Goal: Task Accomplishment & Management: Use online tool/utility

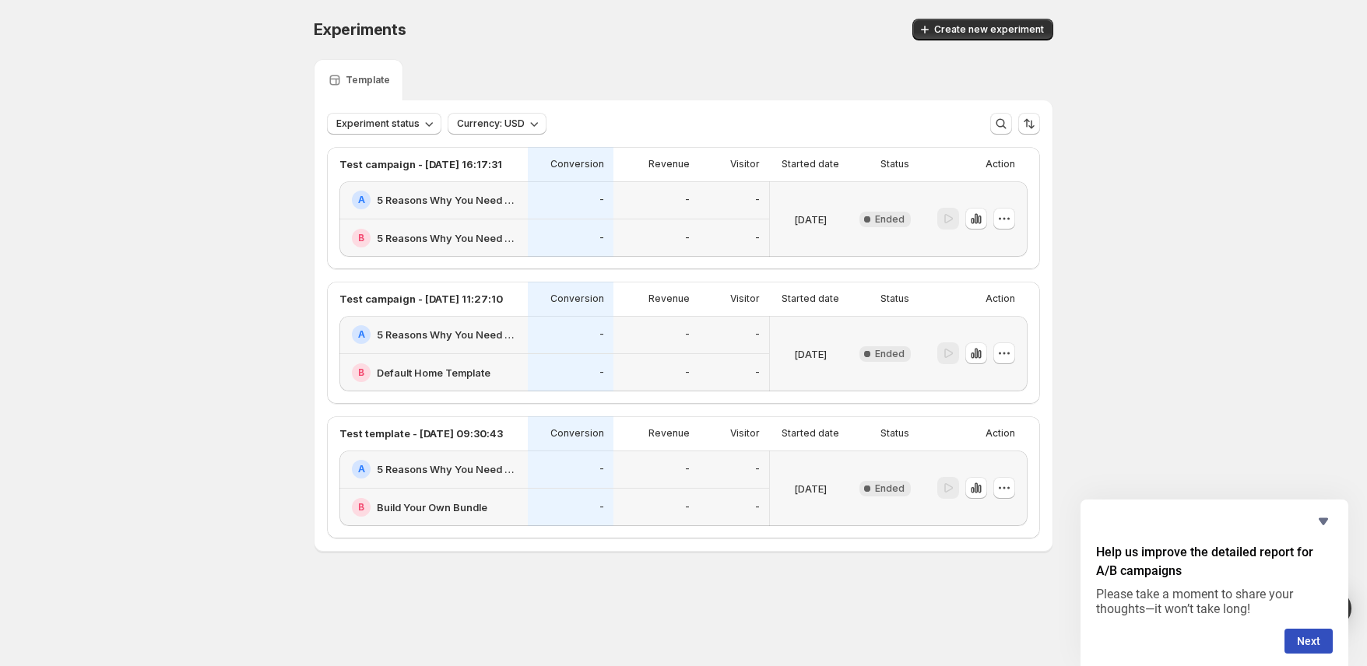
click at [409, 206] on h2 "5 Reasons Why You Need Turkish Towels" at bounding box center [448, 200] width 142 height 16
click at [986, 30] on span "Create new experiment" at bounding box center [989, 29] width 110 height 12
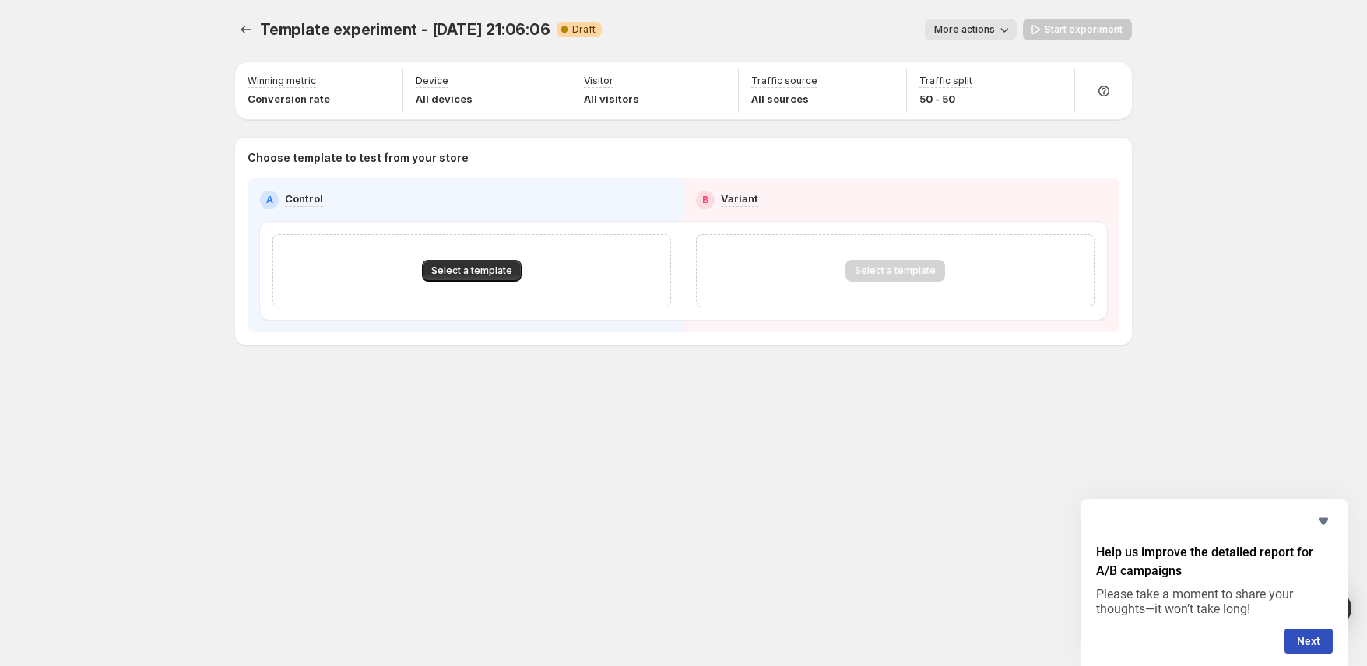
click at [1006, 24] on icon "button" at bounding box center [1004, 30] width 16 height 16
click at [1005, 26] on icon "button" at bounding box center [1004, 30] width 16 height 16
click at [244, 28] on icon "Experiments" at bounding box center [246, 30] width 16 height 16
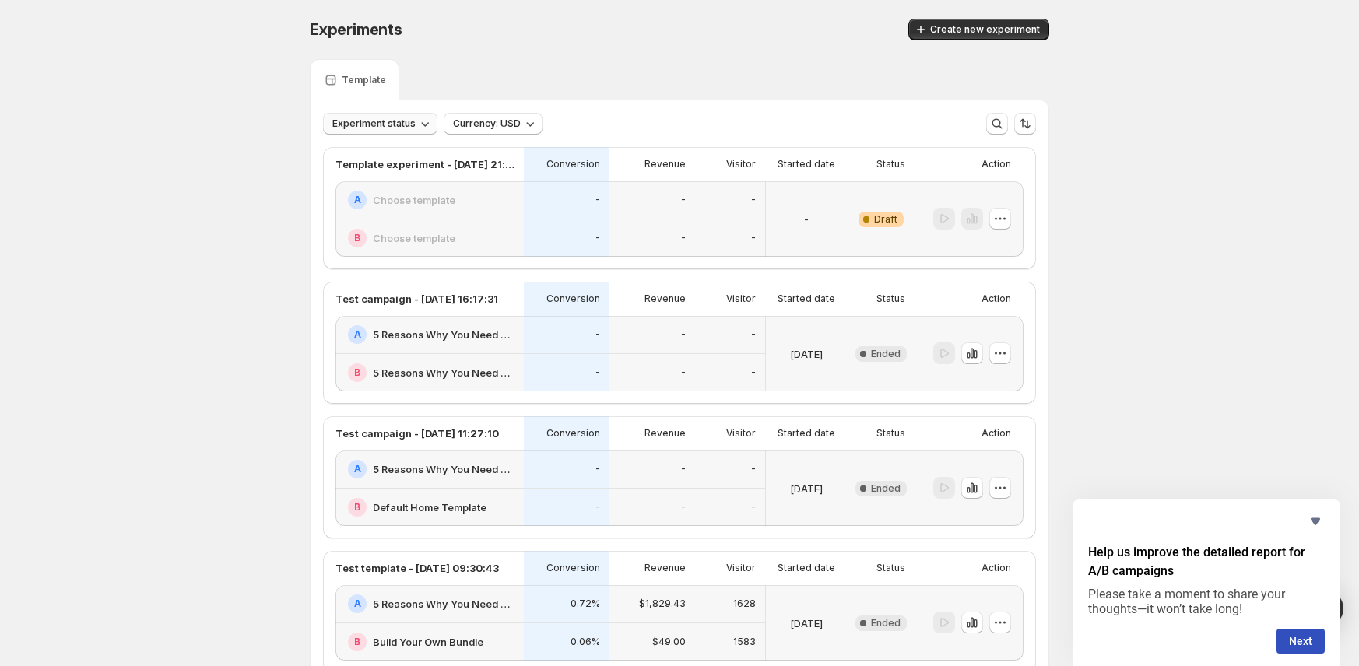
click at [406, 124] on span "Experiment status" at bounding box center [373, 124] width 83 height 12
click at [411, 124] on span "Experiment status" at bounding box center [373, 124] width 83 height 12
click at [254, 164] on div "Experiments. This page is ready Experiments Create new experiment Template Expe…" at bounding box center [679, 385] width 1359 height 771
click at [964, 30] on span "Create new experiment" at bounding box center [985, 29] width 110 height 12
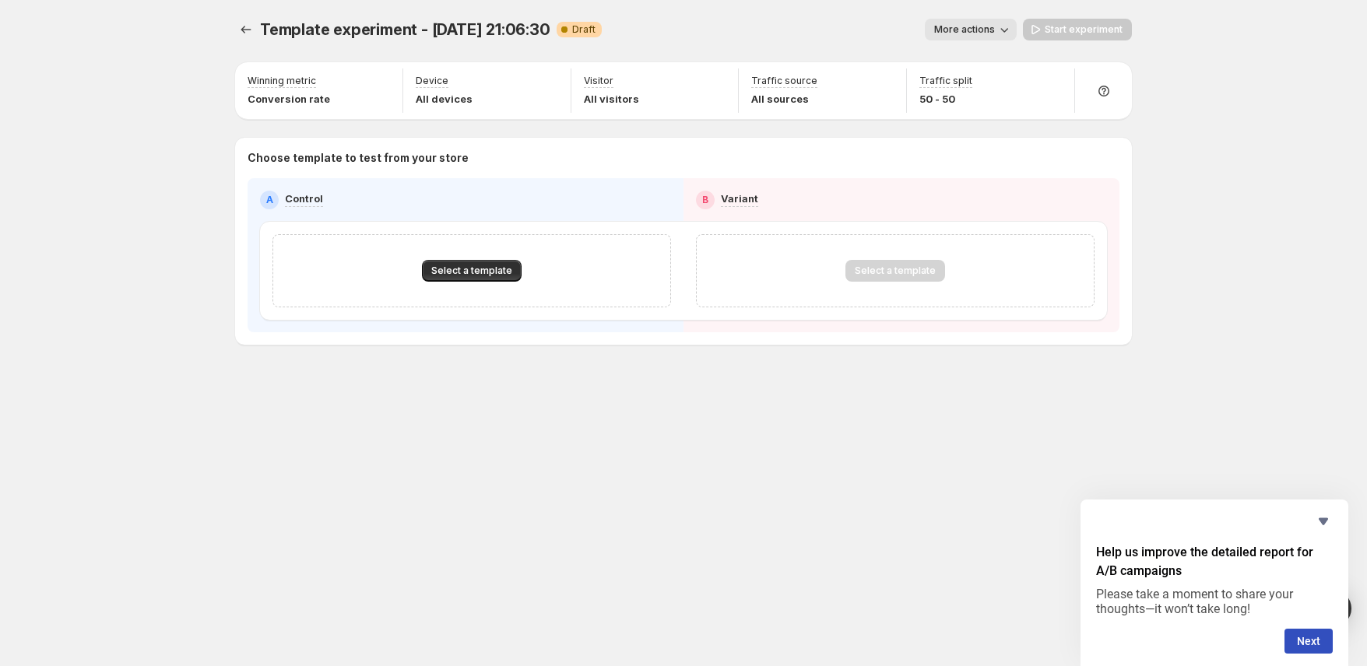
click at [142, 213] on div "Template experiment - Aug 12, 21:06:30. This page is ready Template experiment …" at bounding box center [683, 333] width 1367 height 666
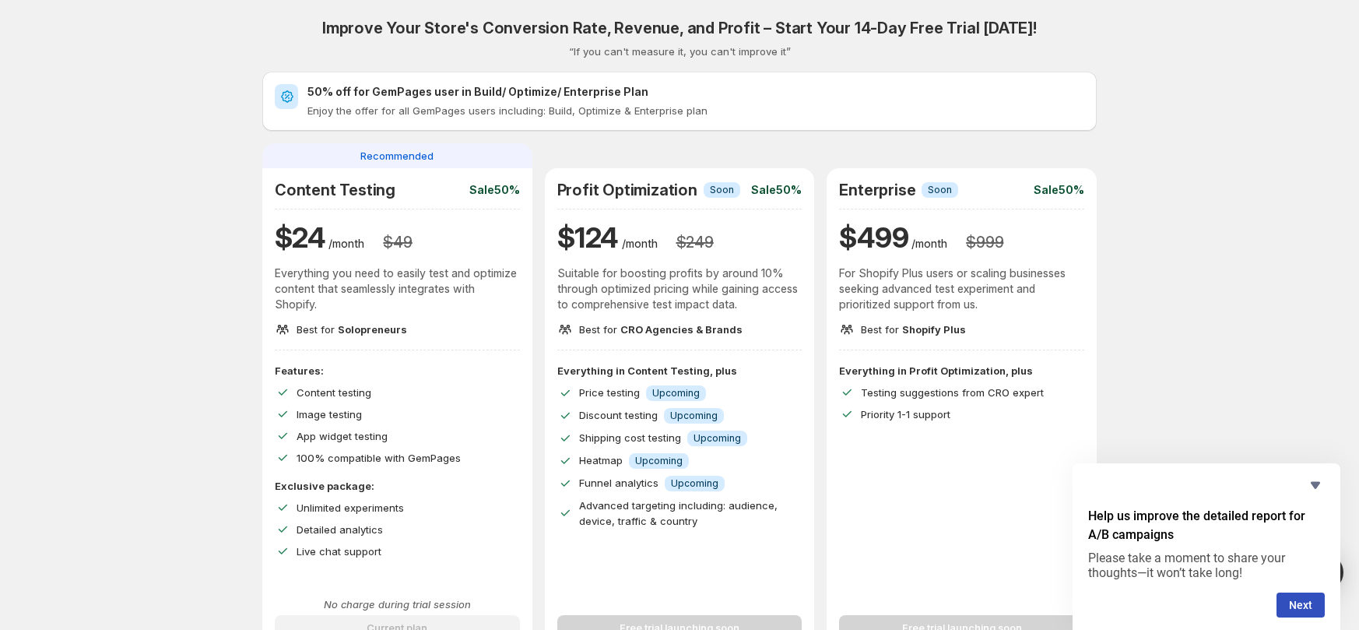
drag, startPoint x: 1317, startPoint y: 486, endPoint x: 1300, endPoint y: 480, distance: 18.2
click at [1317, 485] on icon "Hide survey" at bounding box center [1315, 485] width 9 height 7
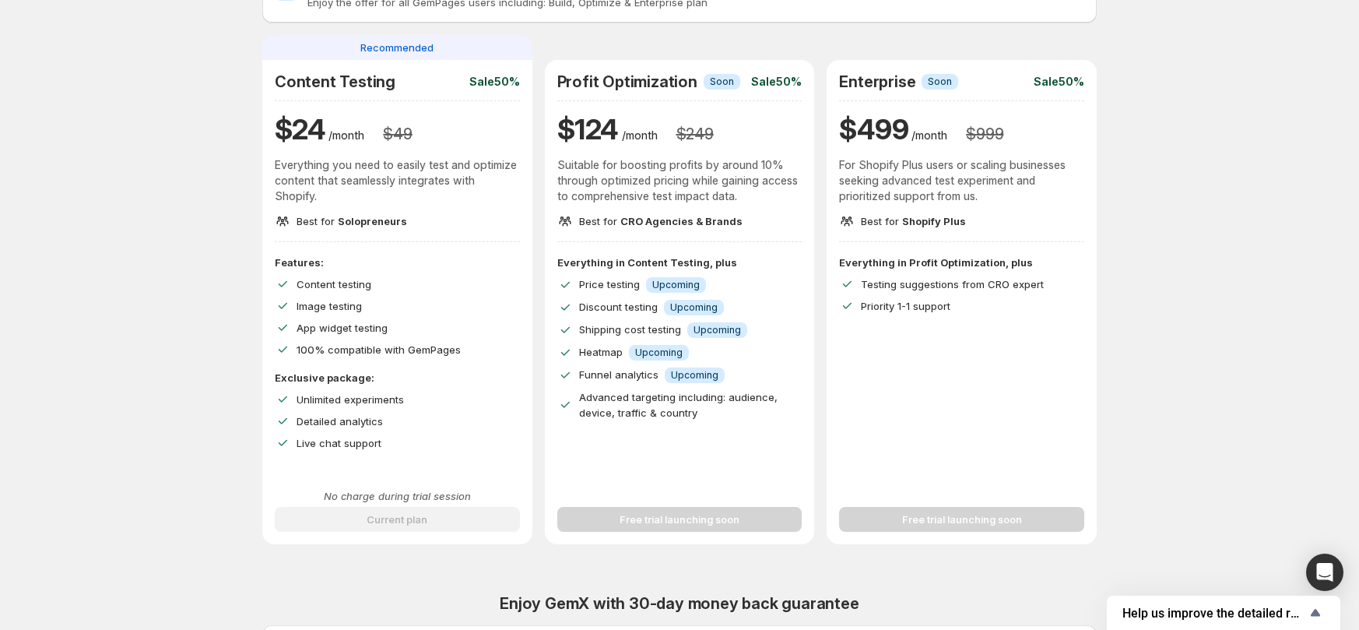
scroll to position [70, 0]
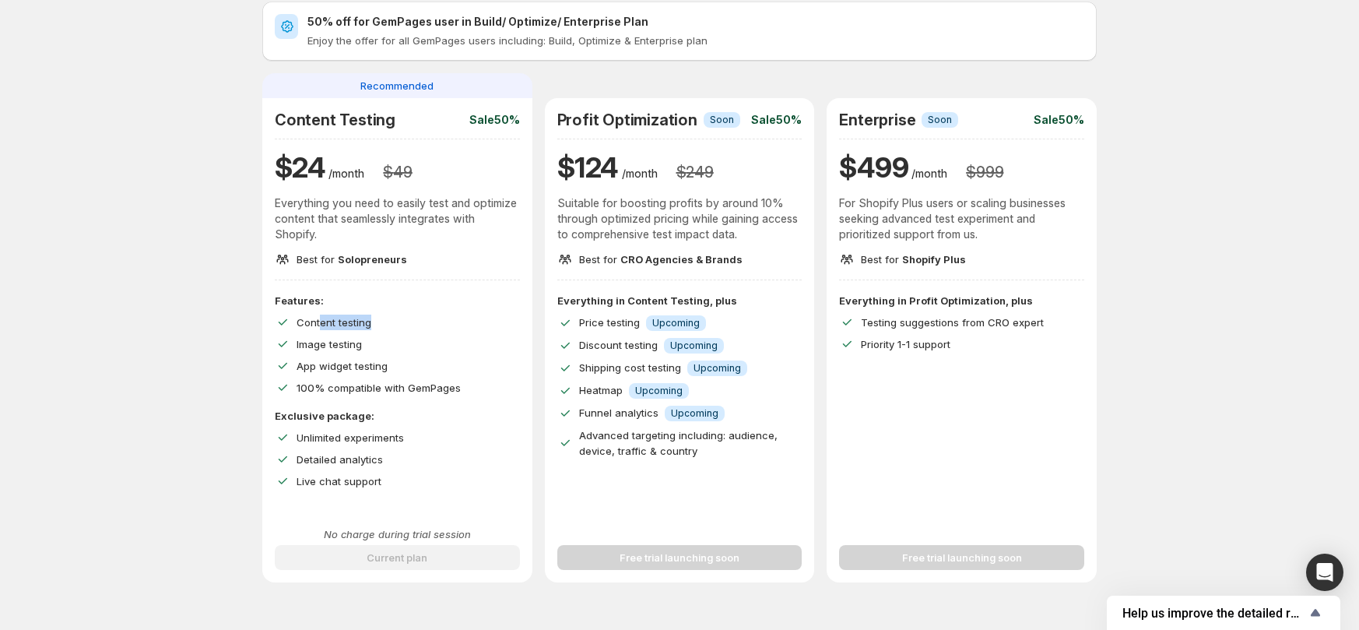
drag, startPoint x: 377, startPoint y: 323, endPoint x: 291, endPoint y: 318, distance: 85.8
click at [291, 318] on div "Content testing" at bounding box center [397, 323] width 245 height 16
drag, startPoint x: 374, startPoint y: 343, endPoint x: 278, endPoint y: 354, distance: 96.4
click at [280, 354] on div "Features: Content testing Image testing App widget testing 100% compatible with…" at bounding box center [397, 344] width 245 height 103
drag, startPoint x: 400, startPoint y: 370, endPoint x: 335, endPoint y: 371, distance: 65.4
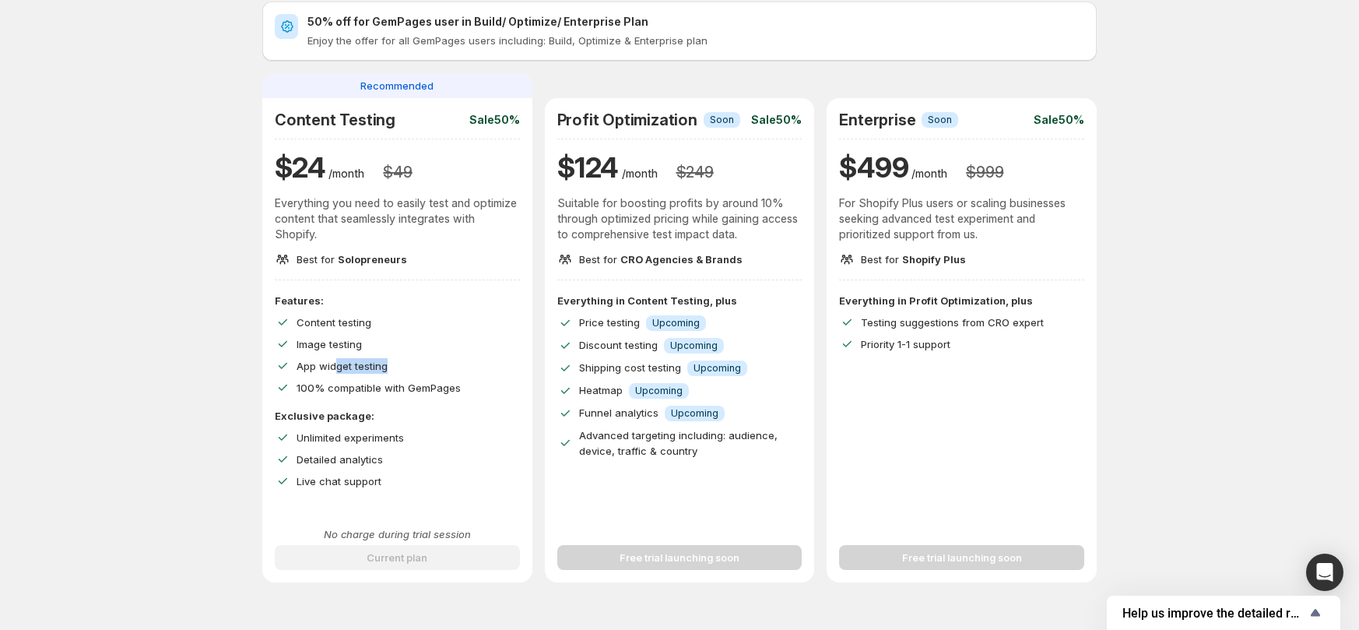
click at [339, 371] on div "App widget testing" at bounding box center [408, 366] width 223 height 16
drag, startPoint x: 466, startPoint y: 392, endPoint x: 440, endPoint y: 392, distance: 26.5
click at [441, 391] on div "Features: Content testing Image testing App widget testing 100% compatible with…" at bounding box center [397, 391] width 245 height 196
click at [396, 392] on span "100% compatible with GemPages" at bounding box center [379, 387] width 164 height 12
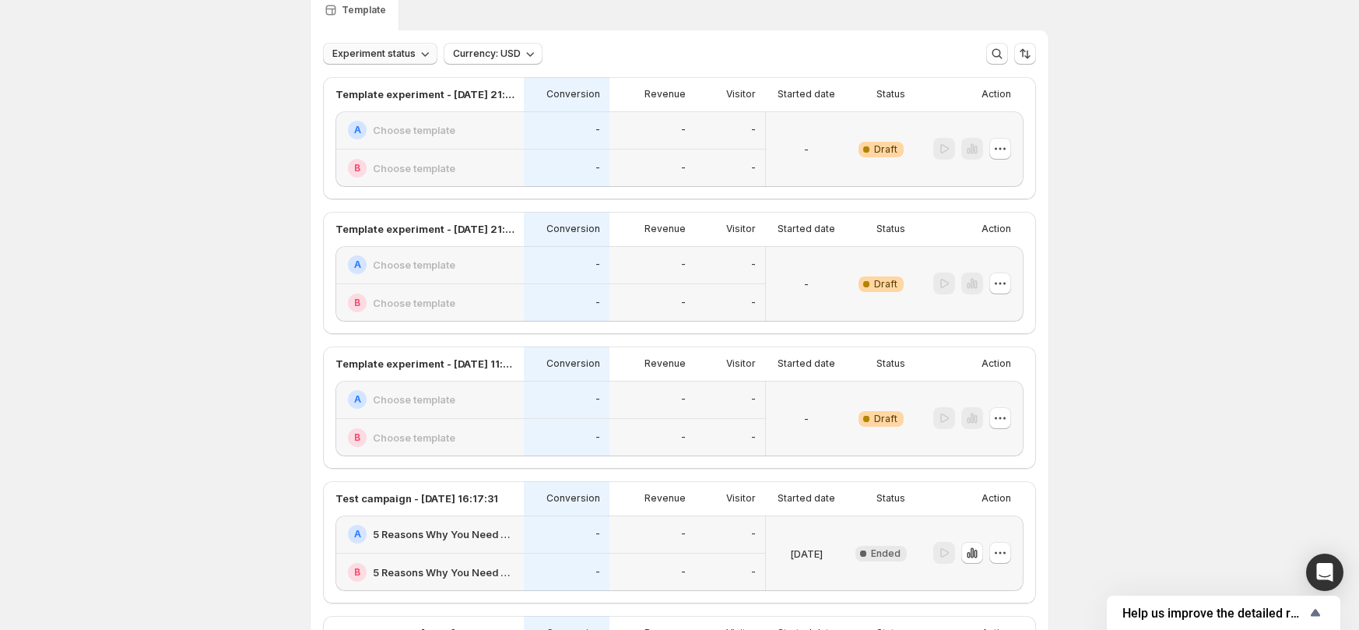
click at [404, 54] on span "Experiment status" at bounding box center [373, 53] width 83 height 12
drag, startPoint x: 405, startPoint y: 53, endPoint x: 395, endPoint y: 61, distance: 12.7
click at [406, 52] on span "Experiment status" at bounding box center [373, 53] width 83 height 12
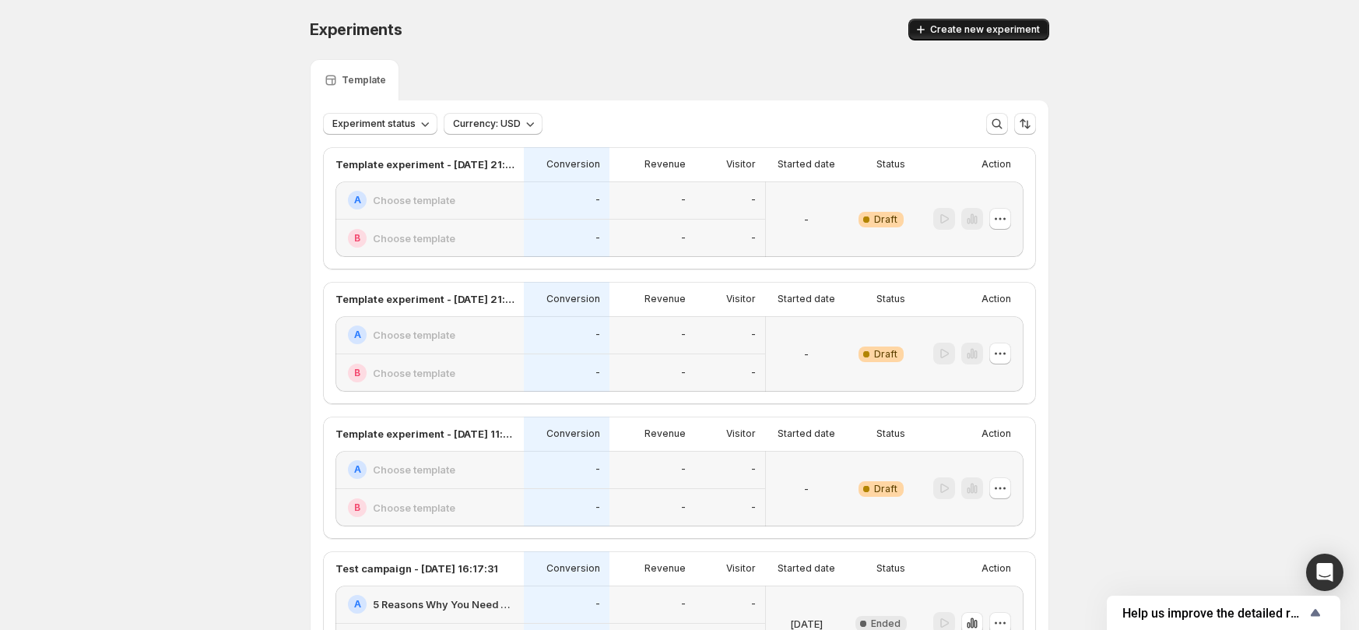
click at [928, 19] on button "Create new experiment" at bounding box center [978, 30] width 141 height 22
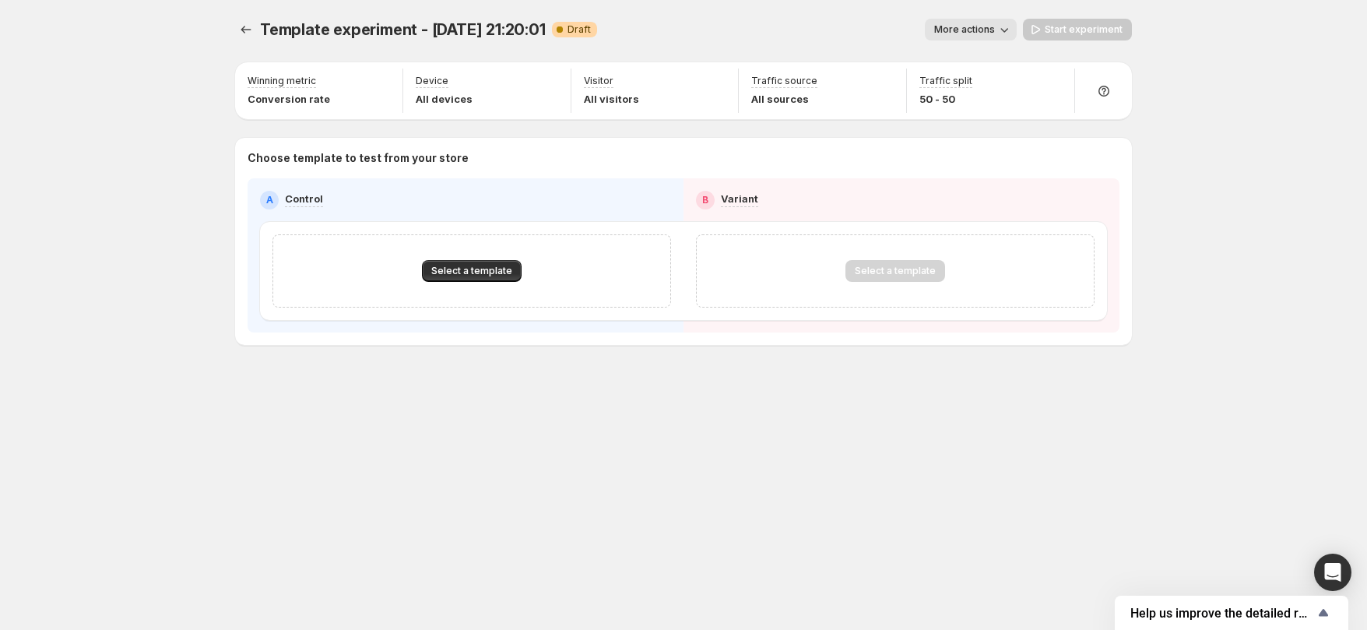
click at [968, 23] on span "More actions" at bounding box center [964, 29] width 61 height 12
click at [445, 270] on span "Select a template" at bounding box center [471, 271] width 81 height 12
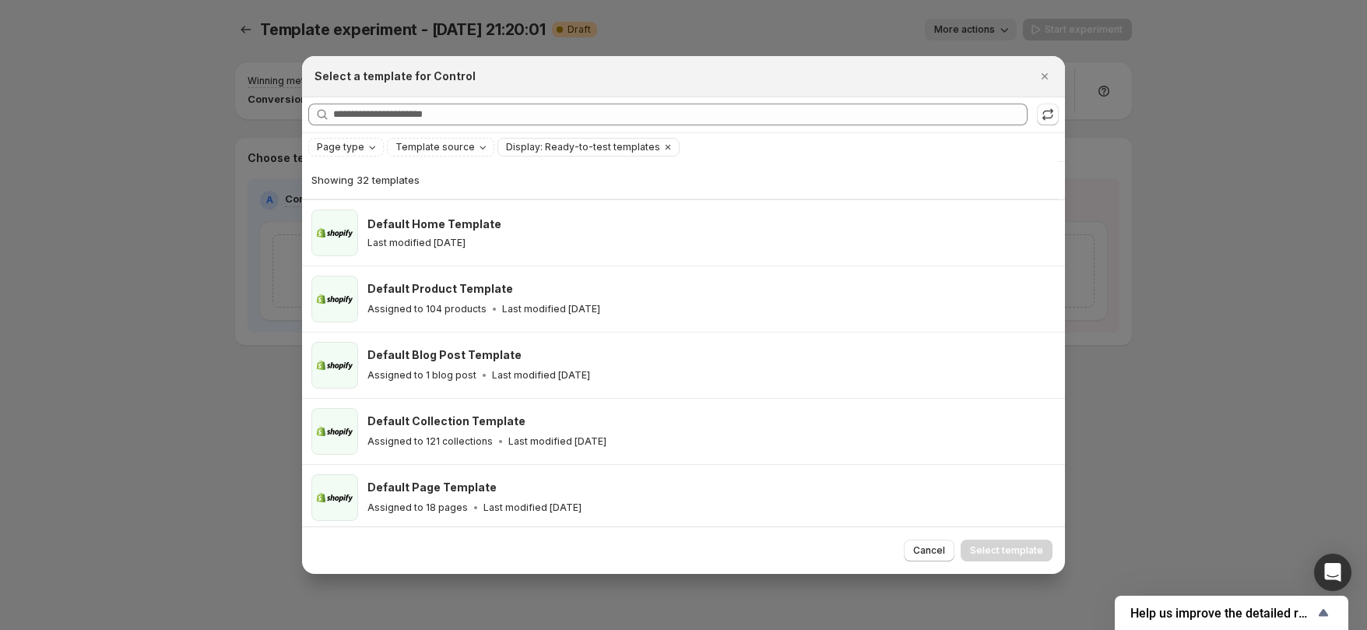
click at [139, 114] on div at bounding box center [683, 315] width 1367 height 630
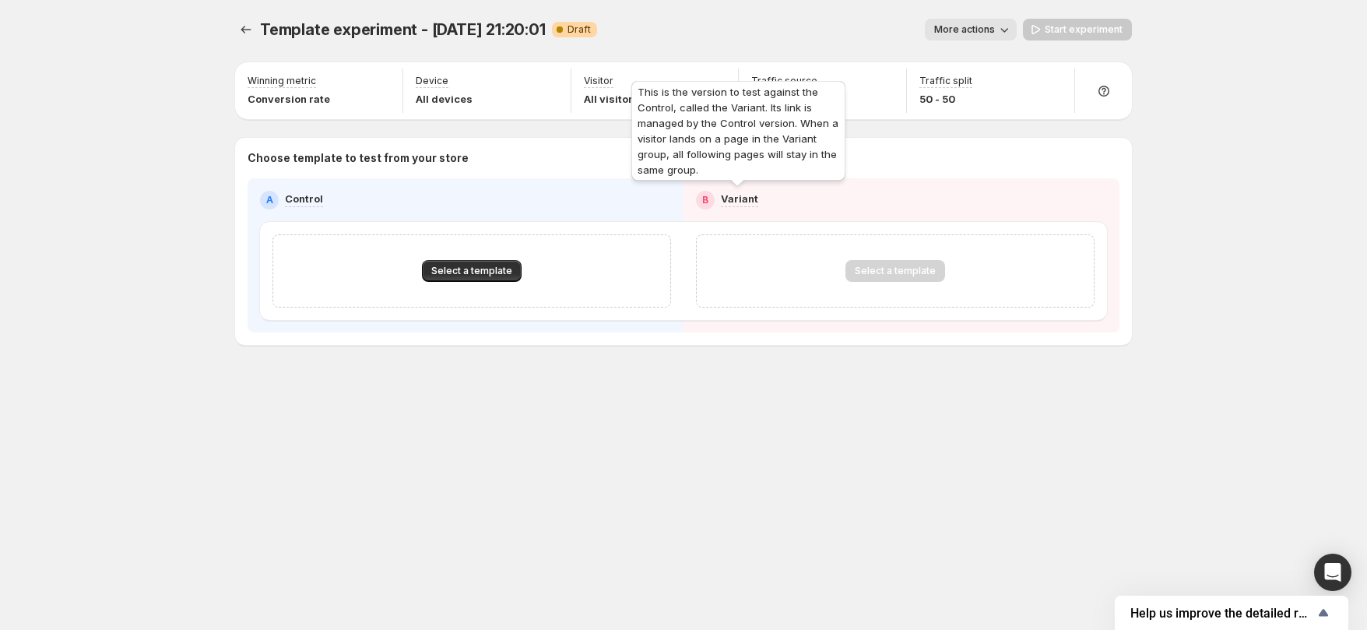
click at [755, 192] on p "Variant" at bounding box center [739, 199] width 37 height 16
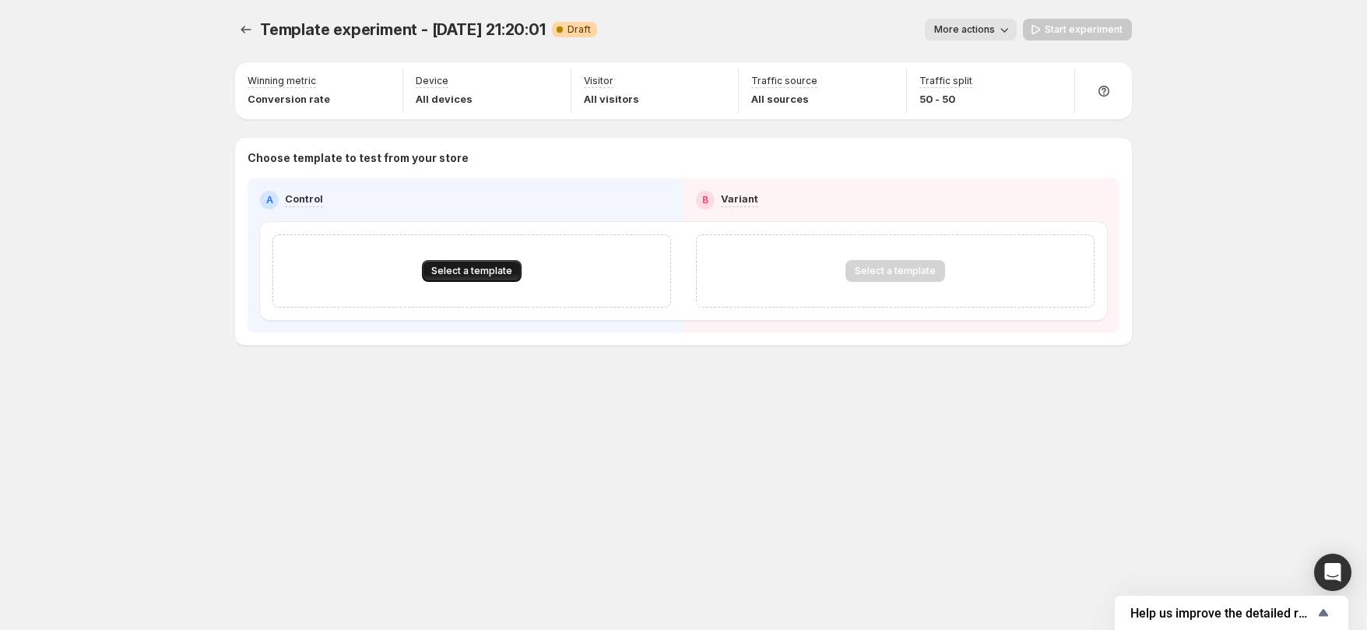
click at [471, 265] on span "Select a template" at bounding box center [471, 271] width 81 height 12
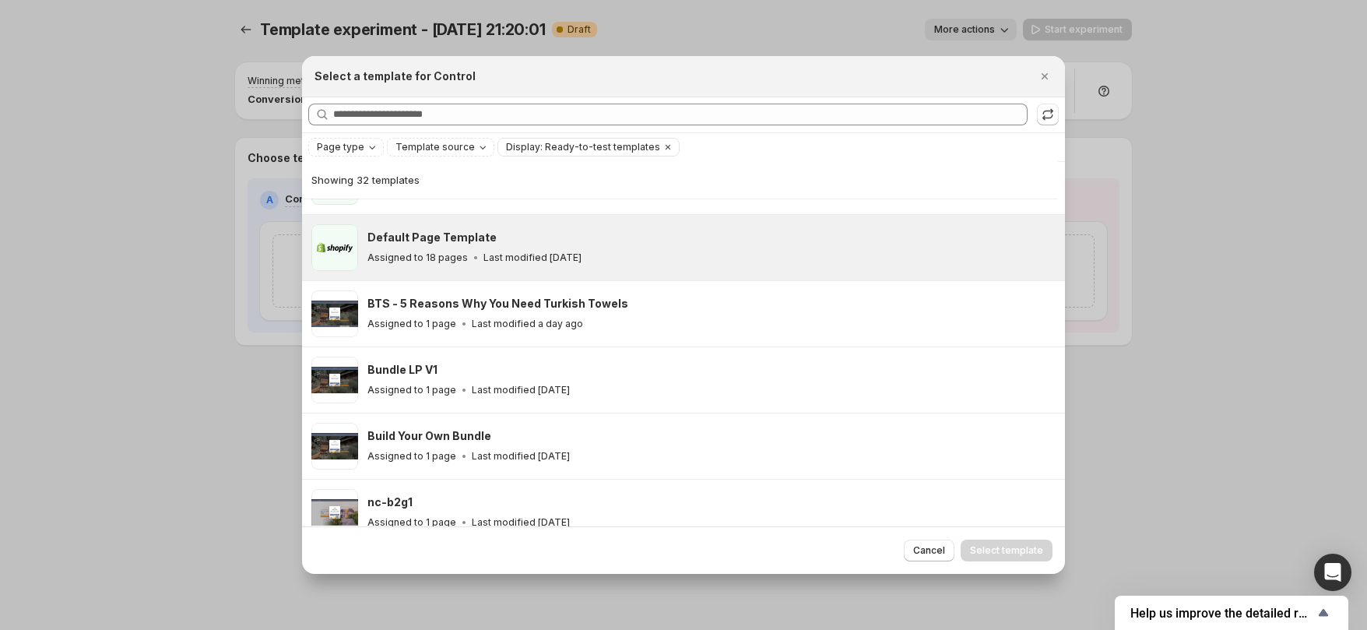
scroll to position [262, 0]
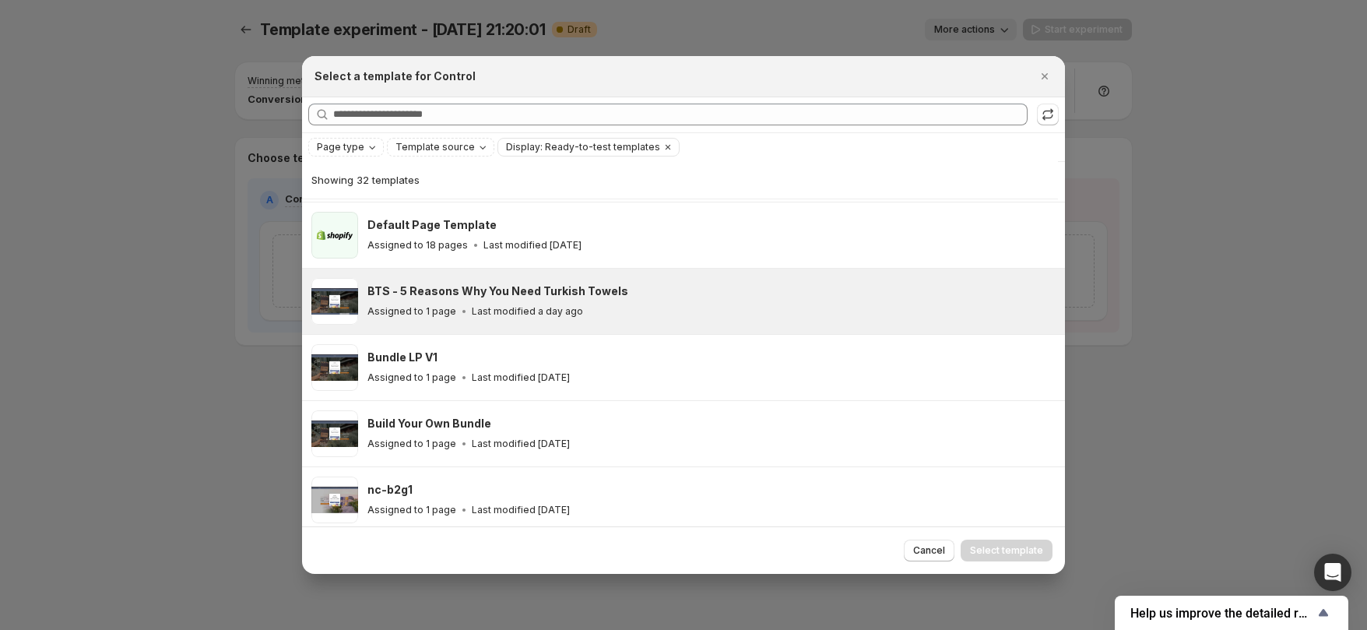
click at [562, 306] on p "Last modified a day ago" at bounding box center [527, 311] width 111 height 12
click at [997, 544] on span "Select template" at bounding box center [1006, 550] width 73 height 12
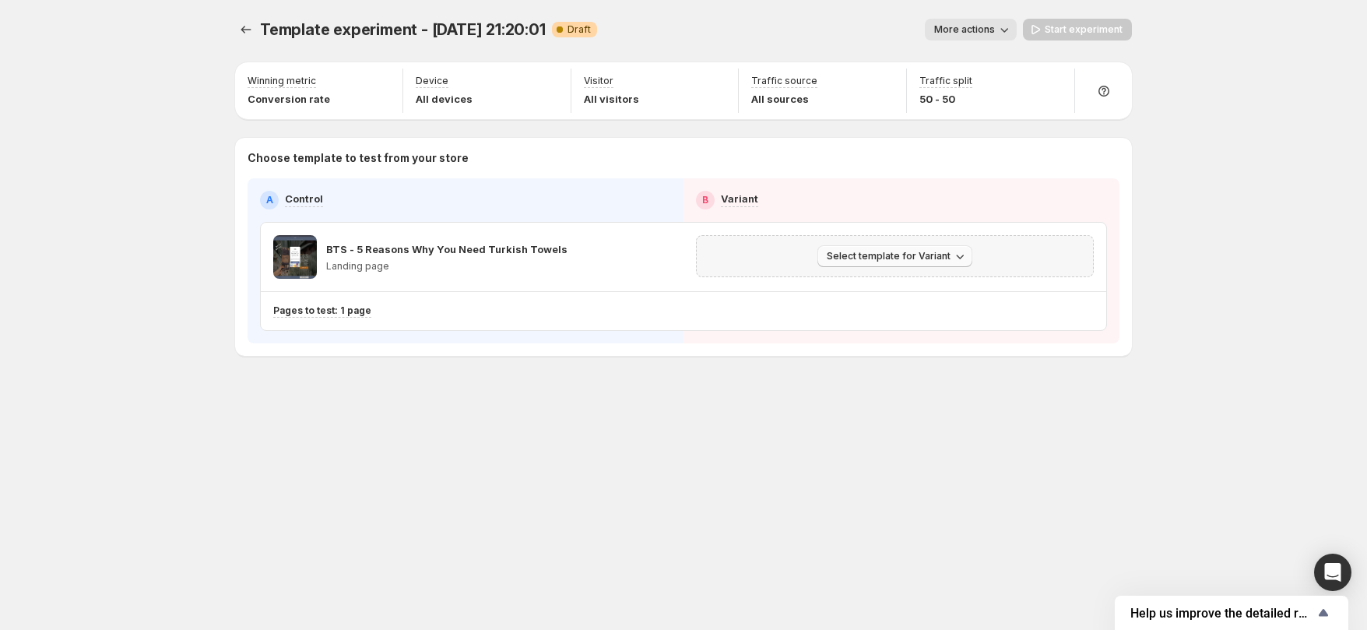
click at [894, 262] on button "Select template for Variant" at bounding box center [894, 256] width 155 height 22
click at [868, 315] on span "Create Variant based on Control" at bounding box center [897, 313] width 159 height 12
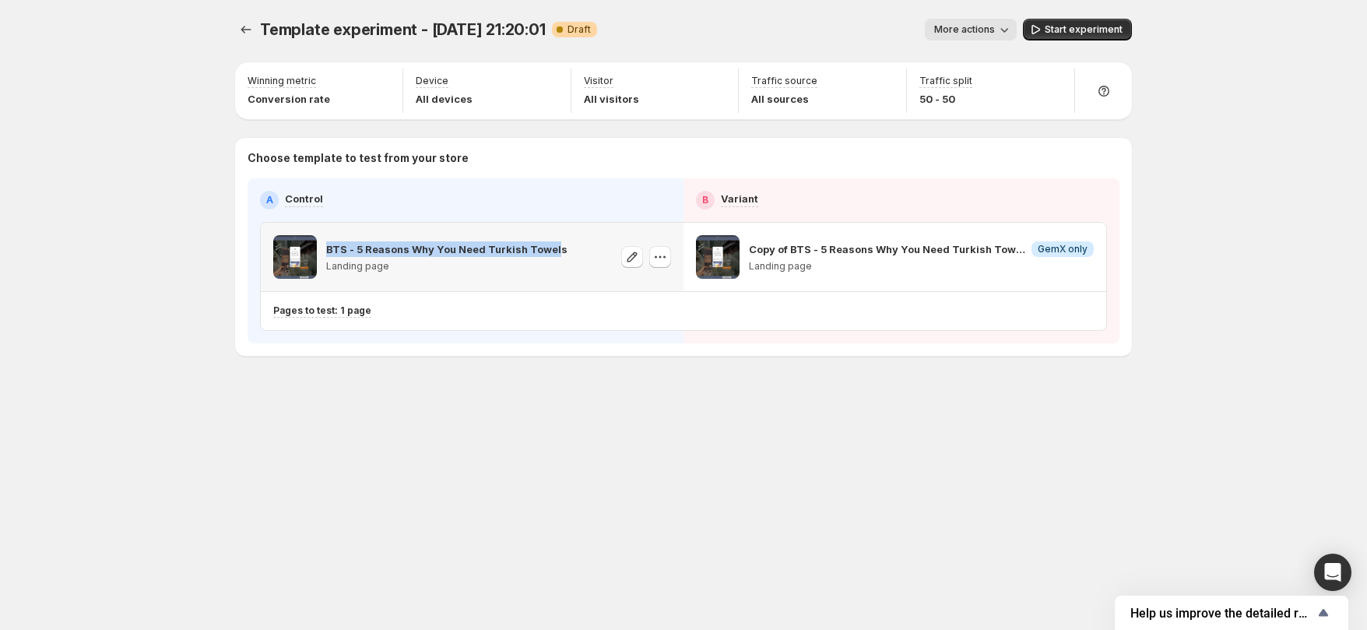
drag, startPoint x: 325, startPoint y: 247, endPoint x: 553, endPoint y: 244, distance: 228.1
click at [553, 244] on p "BTS - 5 Reasons Why You Need Turkish Towels" at bounding box center [446, 249] width 241 height 16
click at [656, 417] on div "Template experiment - [DATE] 21:20:01. This page is ready Template experiment -…" at bounding box center [683, 220] width 934 height 440
